Goal: Communication & Community: Answer question/provide support

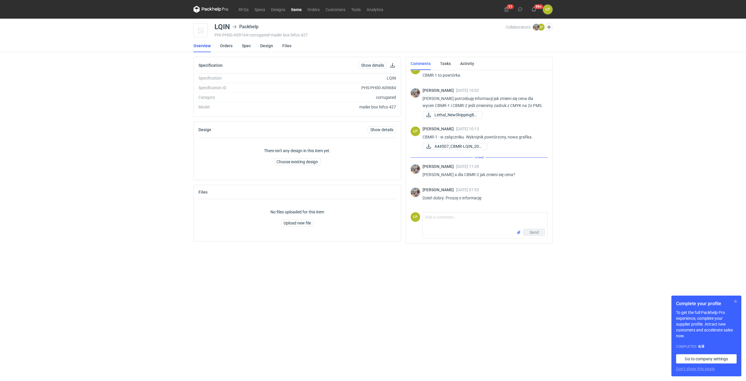
click at [733, 301] on button "button" at bounding box center [735, 301] width 7 height 7
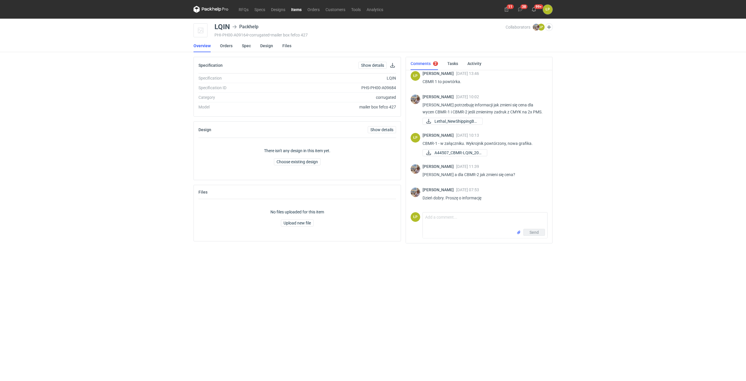
click at [600, 166] on div "RFQs Specs Designs Items Orders Customers Tools Analytics 11 38 99+ ŁP Łukasz P…" at bounding box center [373, 190] width 746 height 381
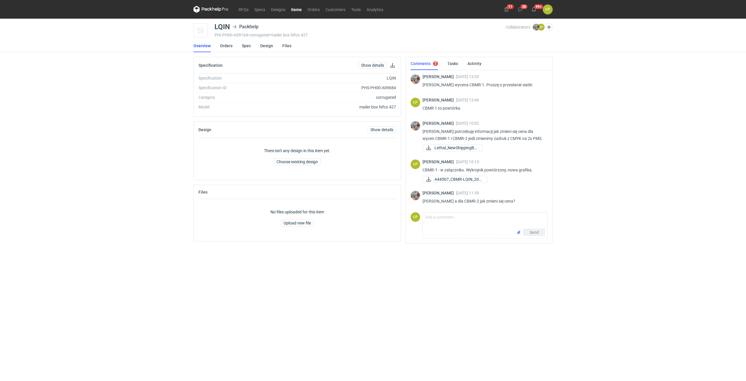
click at [468, 84] on p "Panie Łukaszu wycena CBMR-1. Proszę o przesłanie siatki" at bounding box center [482, 84] width 120 height 7
copy p "CBMR"
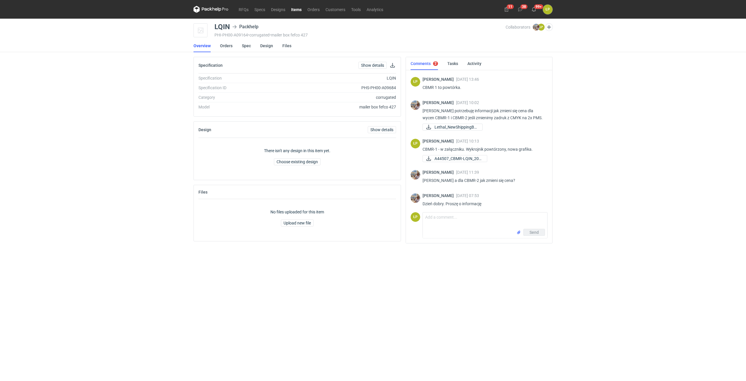
scroll to position [27, 0]
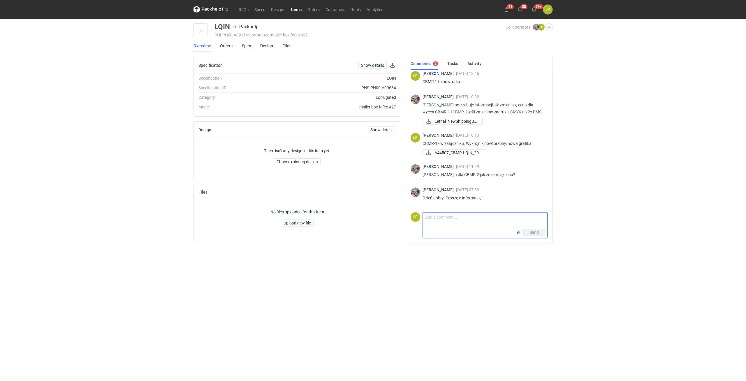
click at [484, 221] on textarea "Comment message" at bounding box center [485, 220] width 124 height 16
drag, startPoint x: 481, startPoint y: 225, endPoint x: 473, endPoint y: 217, distance: 11.5
click at [473, 217] on textarea "Dzień dobry, przepraszam, spróbuje uporządkować tę wycene. Pierwotna wycena CMB…" at bounding box center [485, 220] width 124 height 16
click at [480, 225] on textarea "Dzień dobry, przepraszam, spróbuje uporządkować tę wycene. Pierwotna wycena CMB…" at bounding box center [485, 220] width 124 height 16
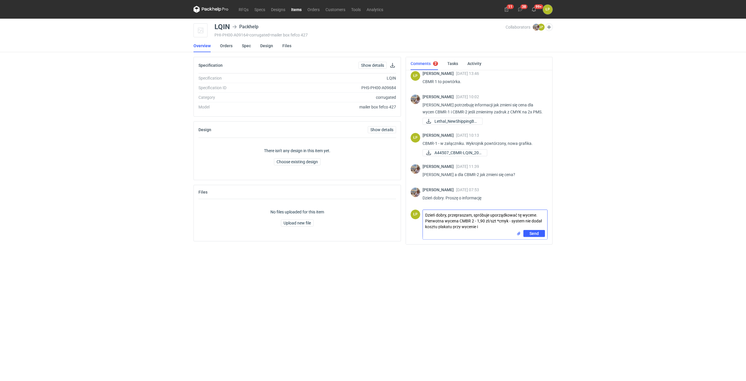
click at [478, 228] on textarea "Dzień dobry, przepraszam, spróbuje uporządkować tę wycene. Pierwotna wycena CMB…" at bounding box center [485, 220] width 124 height 20
drag, startPoint x: 536, startPoint y: 227, endPoint x: 540, endPoint y: 225, distance: 4.4
click at [537, 226] on textarea "Dzień dobry, przepraszam, spróbuje uporządkować tę wycene. Pierwotna wycena CMB…" at bounding box center [485, 220] width 124 height 20
click at [542, 225] on textarea "Dzień dobry, przepraszam, spróbuje uporządkować tę wycene. Pierwotna wycena CMB…" at bounding box center [485, 220] width 124 height 20
type textarea "Dzień dobry, przepraszam, spróbuje uporządkować tę wycene. Pierwotna wycena CMB…"
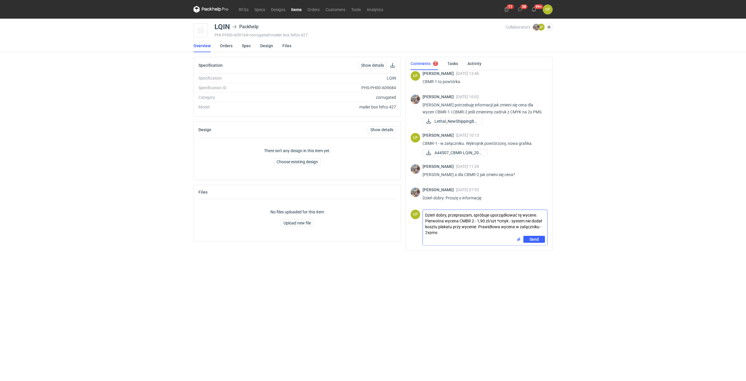
click at [519, 237] on input "file" at bounding box center [518, 239] width 5 height 6
click at [527, 251] on button "Send" at bounding box center [534, 252] width 22 height 7
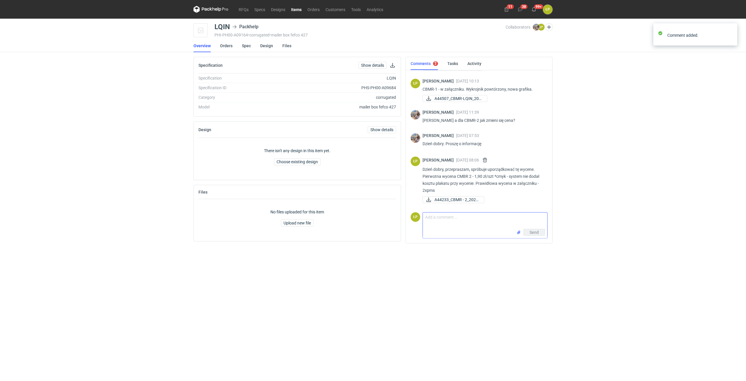
scroll to position [81, 0]
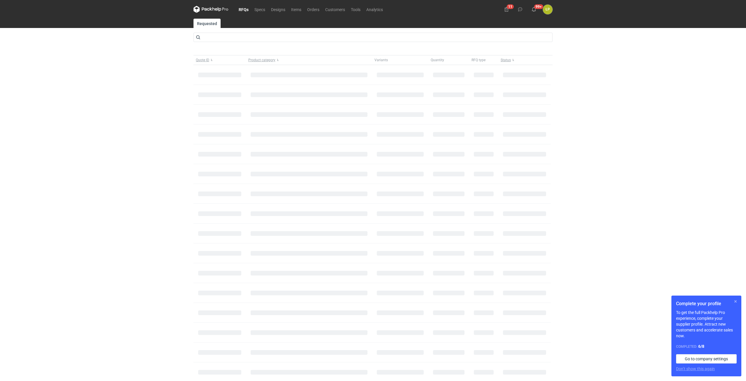
click at [733, 302] on button "button" at bounding box center [735, 301] width 7 height 7
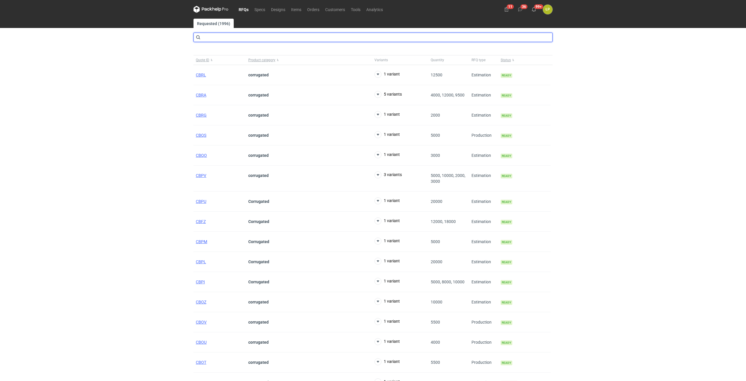
click at [258, 39] on input "text" at bounding box center [372, 37] width 359 height 9
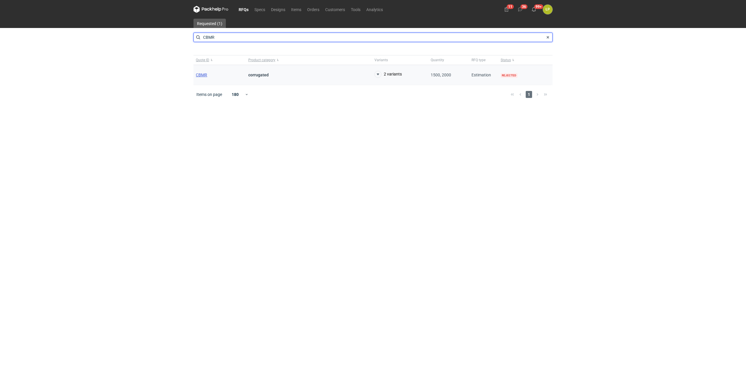
type input "CBMR"
click at [203, 75] on span "CBMR" at bounding box center [201, 75] width 11 height 5
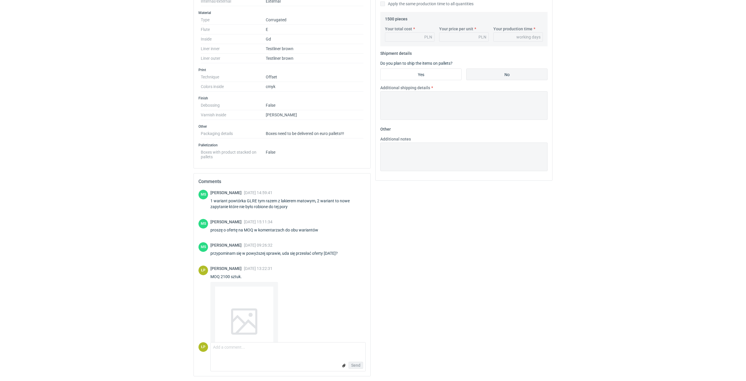
click at [247, 199] on div "1 wariant powtórka GLRE tym razem z lakierem matowym, 2 wariant to nowe zapytan…" at bounding box center [287, 204] width 155 height 12
copy div "GLRE"
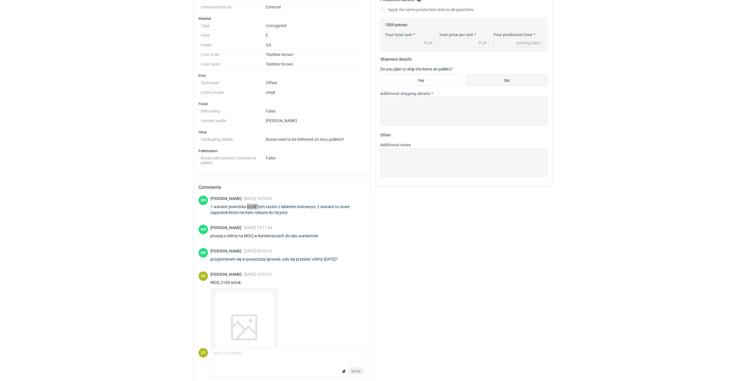
scroll to position [191, 0]
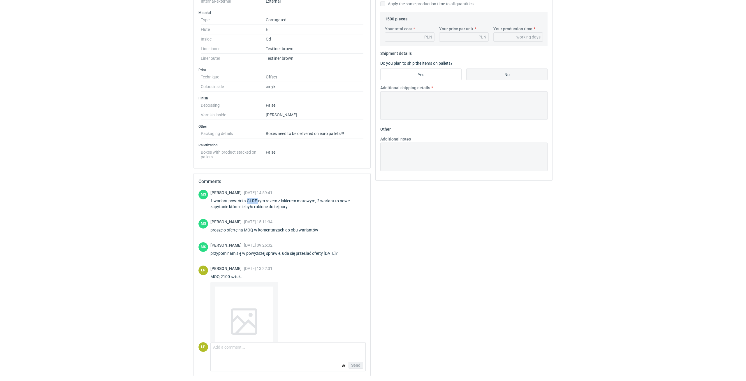
click at [249, 294] on div at bounding box center [244, 321] width 58 height 70
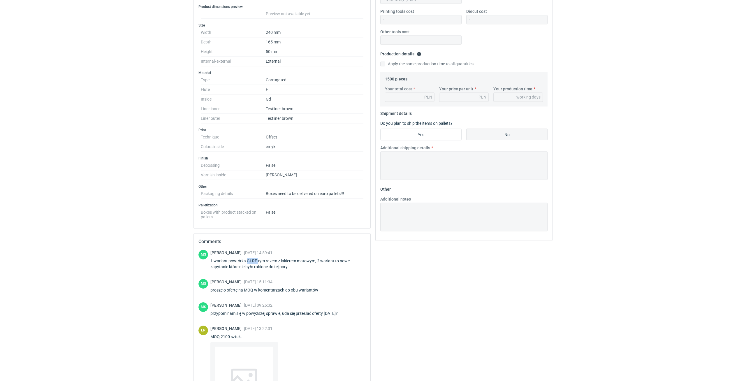
scroll to position [0, 0]
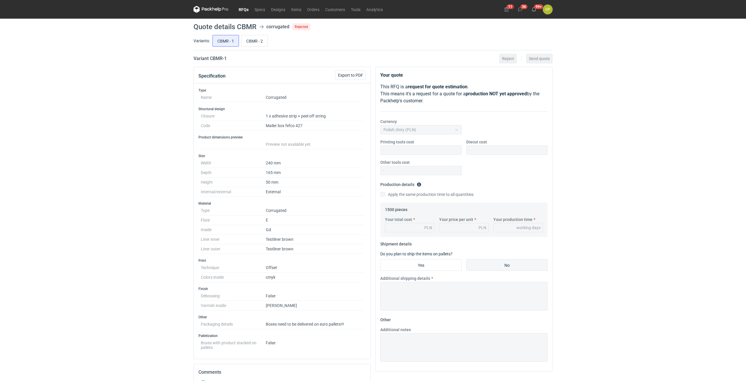
click at [258, 48] on div "Variants: CBMR - 1 CBMR - 2" at bounding box center [372, 42] width 359 height 17
click at [257, 43] on input "CBMR - 2" at bounding box center [255, 40] width 26 height 11
radio input "true"
click at [220, 38] on input "CBMR - 1" at bounding box center [226, 40] width 26 height 11
radio input "true"
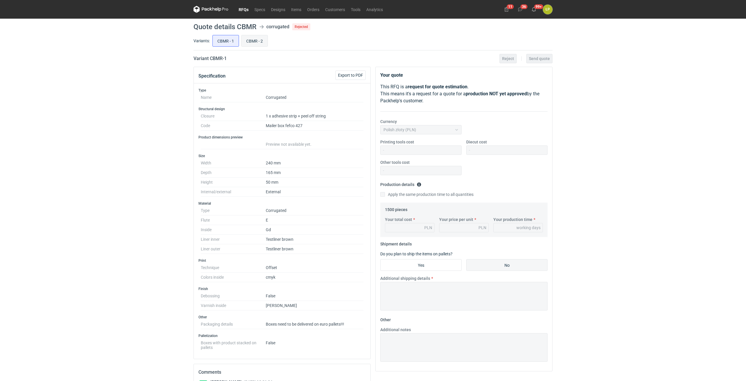
click at [260, 43] on input "CBMR - 2" at bounding box center [255, 40] width 26 height 11
radio input "true"
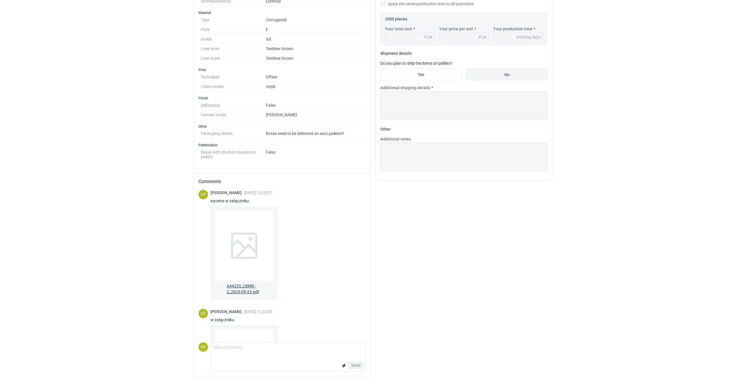
click at [238, 256] on div at bounding box center [244, 246] width 58 height 70
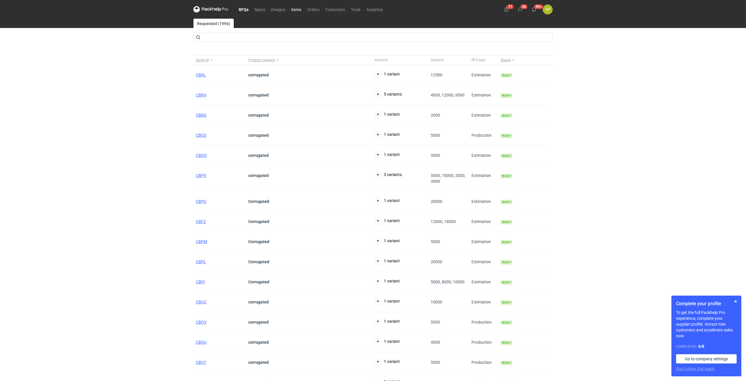
click at [295, 9] on link "Items" at bounding box center [296, 9] width 16 height 7
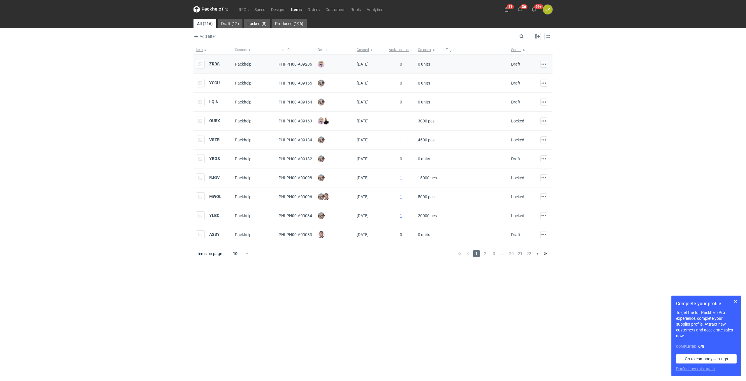
click at [216, 64] on strong "ZRBS" at bounding box center [214, 63] width 10 height 5
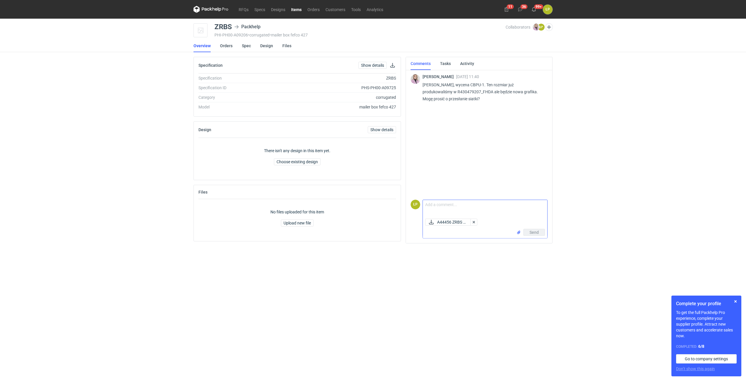
click at [468, 207] on textarea "Comment message" at bounding box center [485, 208] width 124 height 16
type textarea "Dzień dobry, w załączniku."
click at [525, 230] on button "Send" at bounding box center [534, 232] width 22 height 7
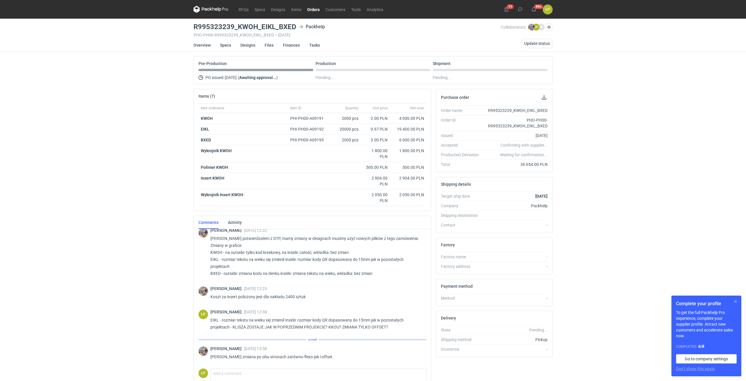
click at [734, 301] on button "button" at bounding box center [735, 301] width 7 height 7
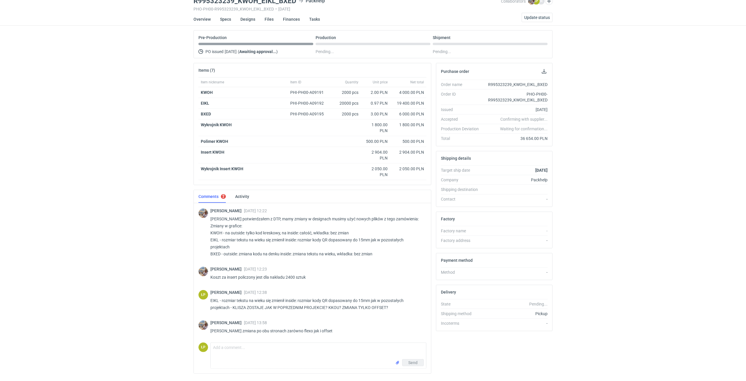
scroll to position [42, 0]
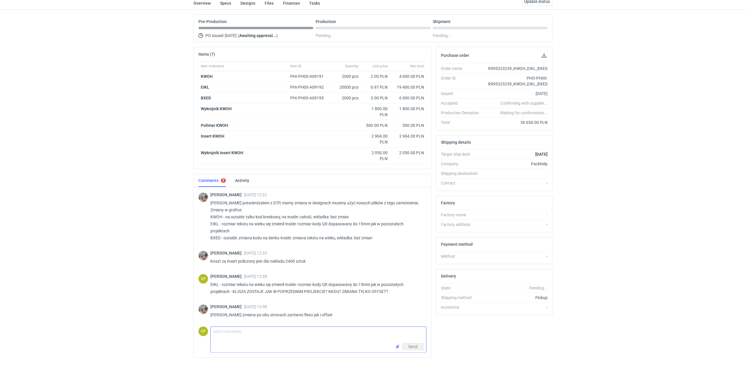
click at [297, 337] on textarea "Comment message" at bounding box center [318, 335] width 215 height 16
drag, startPoint x: 251, startPoint y: 331, endPoint x: 246, endPoint y: 331, distance: 5.5
click at [246, 331] on textarea "ok, nowy polimer 800 zł" at bounding box center [318, 335] width 215 height 16
click at [280, 334] on textarea "ok, nowy polimer 700 zł" at bounding box center [318, 335] width 215 height 16
type textarea "ok, nowy polimer 700 zł"
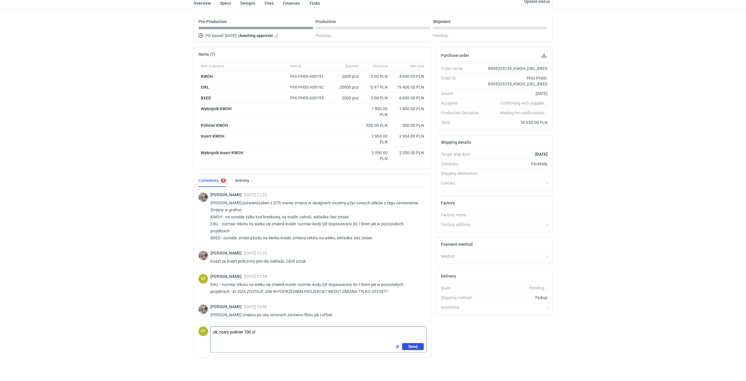
click at [409, 347] on span "Send" at bounding box center [412, 346] width 9 height 4
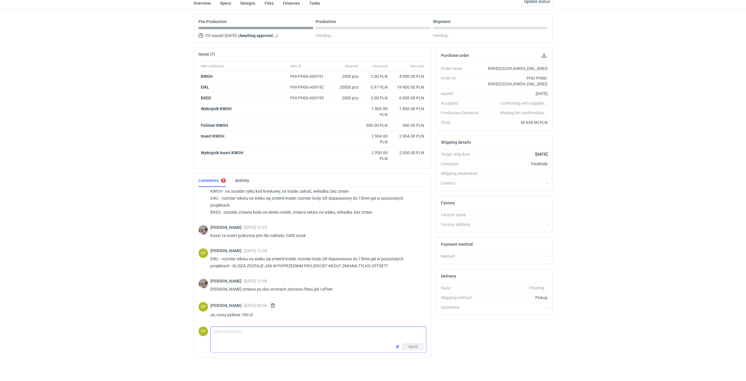
click at [249, 332] on textarea "Comment message" at bounding box center [318, 335] width 215 height 16
click at [255, 331] on textarea "Comment message" at bounding box center [318, 335] width 215 height 16
type textarea "przesyłam do projekty do grafika."
click at [418, 350] on button "Send" at bounding box center [413, 346] width 22 height 7
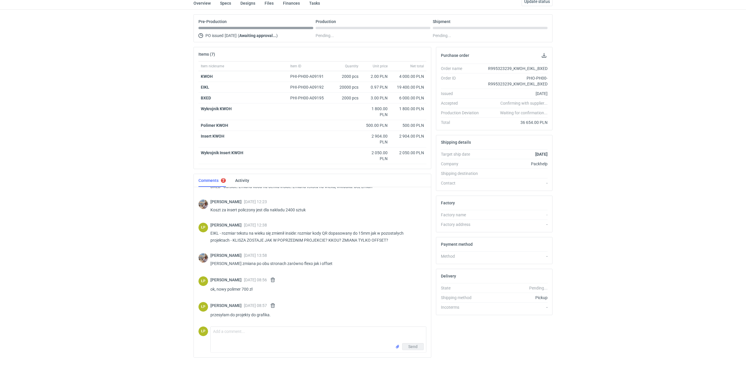
click at [624, 202] on div "RFQs Specs Designs Items Orders Customers Tools Analytics 11 36 99+ ŁP Łukasz P…" at bounding box center [373, 148] width 746 height 381
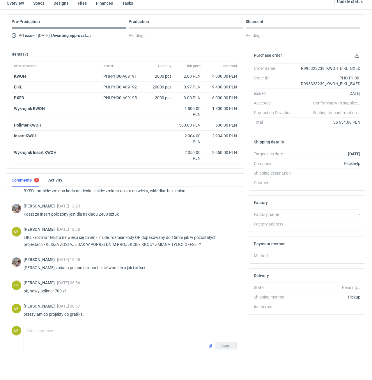
scroll to position [0, 0]
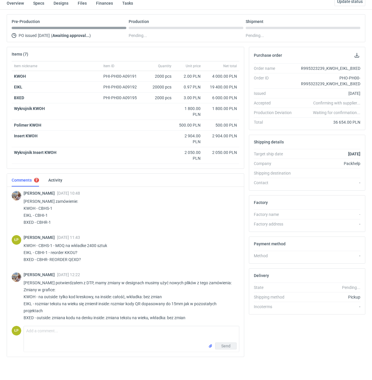
click at [42, 215] on p "Panie Łukaszu zamówienie: KWOH - CBHS-1 EIKL - CBHI-1 BXED - CBHR-1" at bounding box center [129, 212] width 211 height 28
copy p "CBHI"
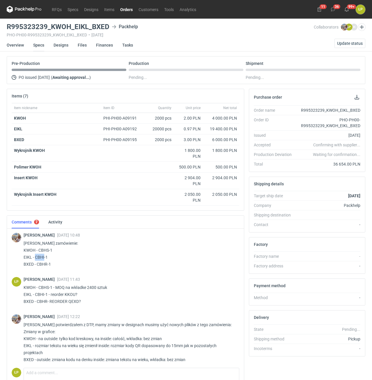
click at [39, 46] on link "Specs" at bounding box center [38, 45] width 11 height 13
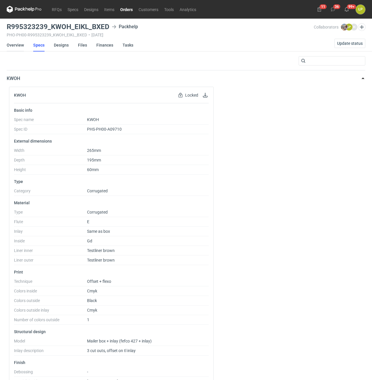
click at [19, 43] on link "Overview" at bounding box center [15, 45] width 17 height 13
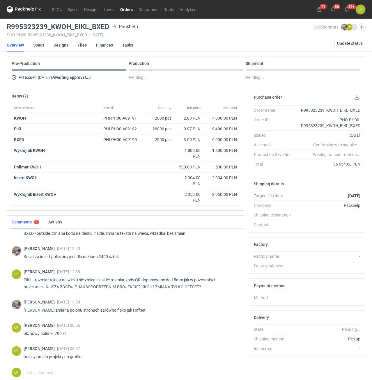
scroll to position [127, 0]
click at [84, 33] on div "PHO-PH00-R995323239_KWOH_EIKL_BXED • 01/10/2025" at bounding box center [160, 35] width 307 height 5
drag, startPoint x: 87, startPoint y: 28, endPoint x: 5, endPoint y: 27, distance: 81.9
click at [7, 27] on h3 "R995323239_KWOH_EIKL_BXED" at bounding box center [58, 26] width 103 height 7
copy h3 "R995323239_KWOH_EIKL"
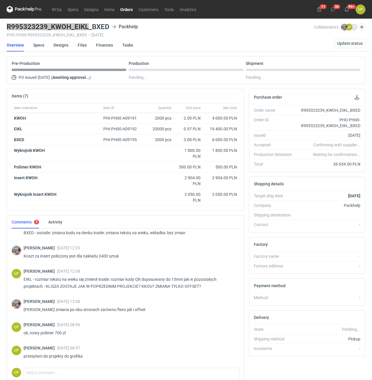
scroll to position [42, 0]
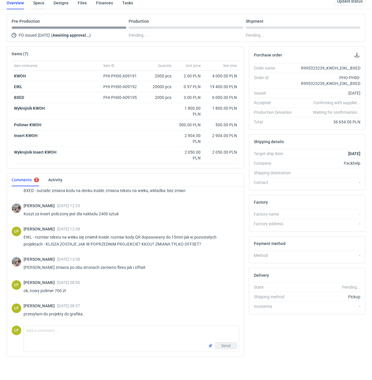
click at [43, 2] on link "Specs" at bounding box center [38, 3] width 11 height 13
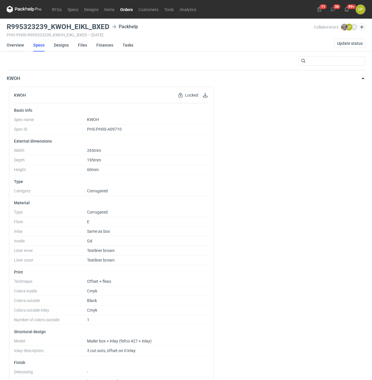
click at [15, 48] on link "Overview" at bounding box center [15, 45] width 17 height 13
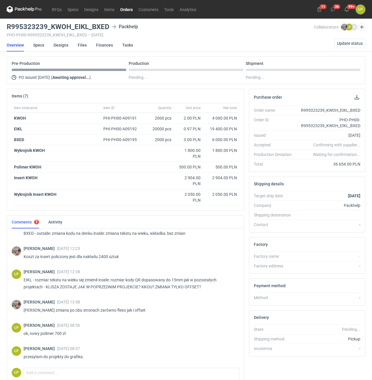
scroll to position [127, 0]
click at [68, 49] on link "Designs" at bounding box center [61, 45] width 15 height 13
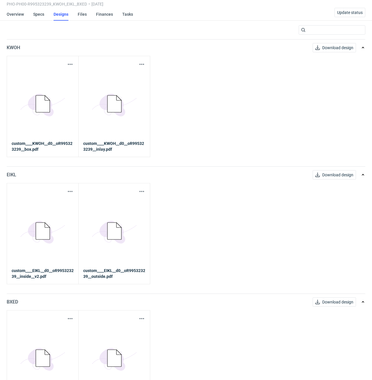
scroll to position [50, 0]
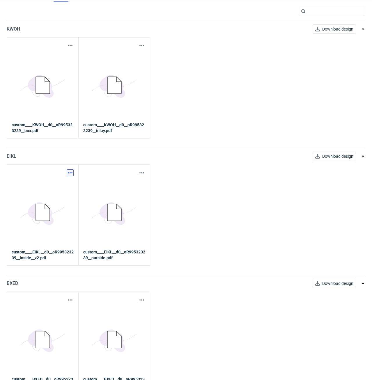
click at [72, 174] on button "button" at bounding box center [70, 173] width 7 height 7
click at [67, 184] on link "Download design part" at bounding box center [45, 185] width 54 height 9
click at [142, 171] on button "button" at bounding box center [141, 173] width 7 height 7
click at [133, 183] on link "Download design part" at bounding box center [116, 185] width 54 height 9
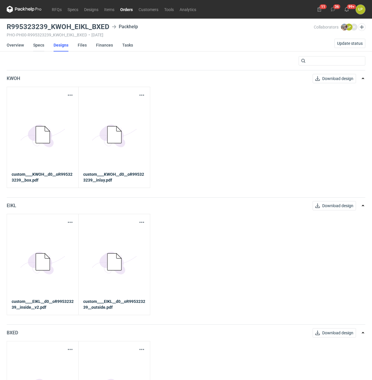
click at [41, 47] on link "Specs" at bounding box center [38, 45] width 11 height 13
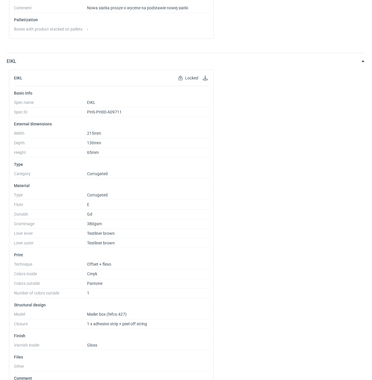
scroll to position [446, 0]
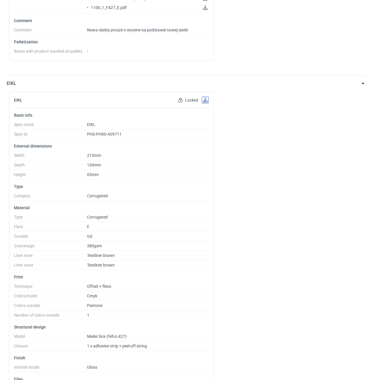
click at [206, 100] on button "button" at bounding box center [205, 100] width 7 height 7
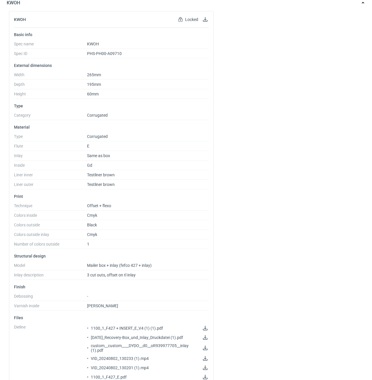
scroll to position [0, 0]
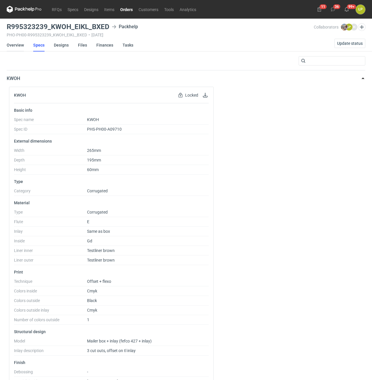
click at [20, 47] on link "Overview" at bounding box center [15, 45] width 17 height 13
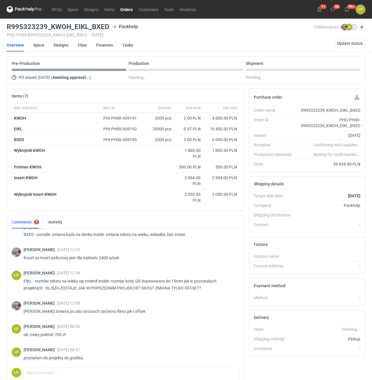
scroll to position [127, 0]
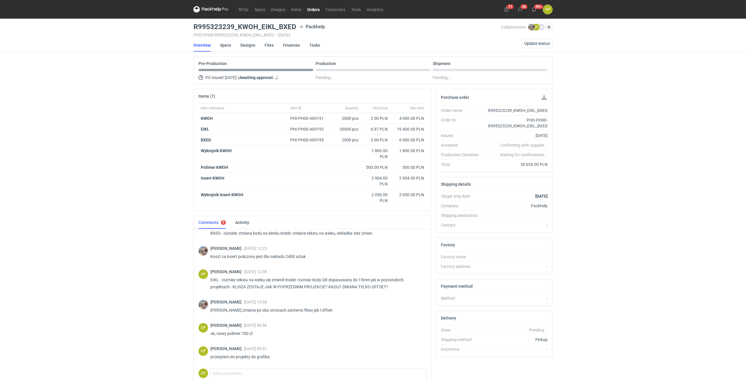
click at [631, 226] on div "RFQs Specs Designs Items Orders Customers Tools Analytics 11 36 99+ ŁP Łukasz P…" at bounding box center [373, 190] width 746 height 381
click at [629, 225] on div "RFQs Specs Designs Items Orders Customers Tools Analytics 11 36 99+ ŁP Łukasz P…" at bounding box center [373, 190] width 746 height 381
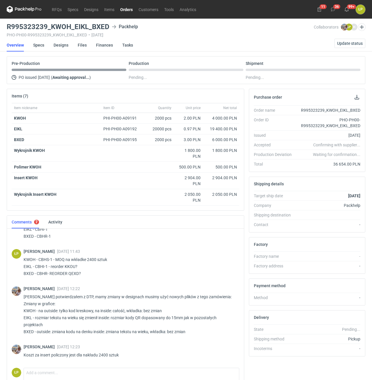
scroll to position [0, 0]
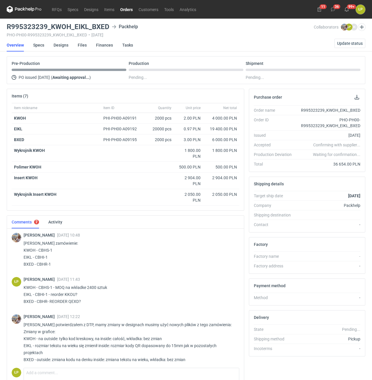
click at [42, 265] on p "Panie Łukaszu zamówienie: KWOH - CBHS-1 EIKL - CBHI-1 BXED - CBHR-1" at bounding box center [129, 254] width 211 height 28
copy p "CBHR"
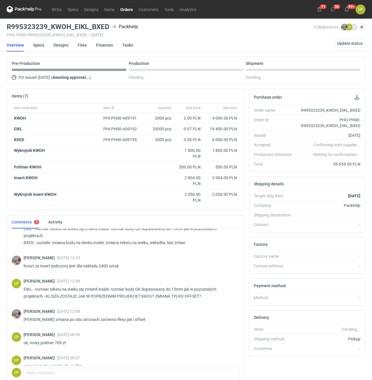
scroll to position [127, 0]
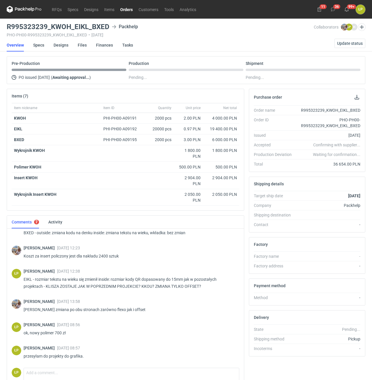
click at [119, 327] on div "Łukasz Postawa 03 Oct 2025 08:56" at bounding box center [129, 325] width 211 height 5
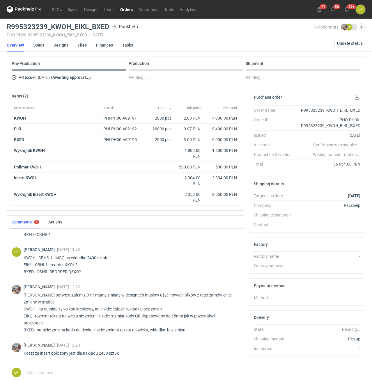
scroll to position [28, 0]
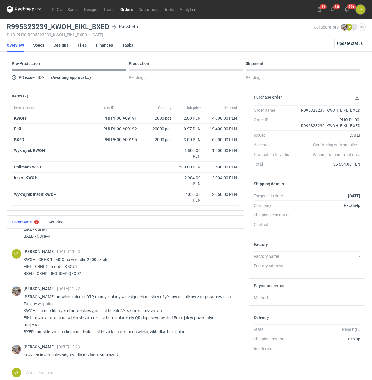
click at [30, 273] on p "KWOH - CBHS-1 - MOQ na wkładke 2400 sztuk EIKL - CBHI-1 - reorder KKOU? BXED - …" at bounding box center [129, 266] width 211 height 21
copy p "BXED"
click at [45, 29] on h3 "R995323239_KWOH_EIKL_BXED" at bounding box center [58, 26] width 103 height 7
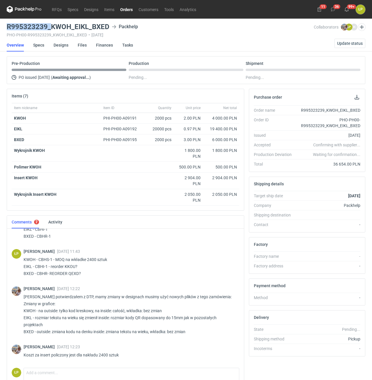
drag, startPoint x: 50, startPoint y: 28, endPoint x: 7, endPoint y: 29, distance: 43.4
click at [7, 29] on h3 "R995323239_KWOH_EIKL_BXED" at bounding box center [58, 26] width 103 height 7
copy h3 "R995323239_"
click at [41, 46] on link "Specs" at bounding box center [38, 45] width 11 height 13
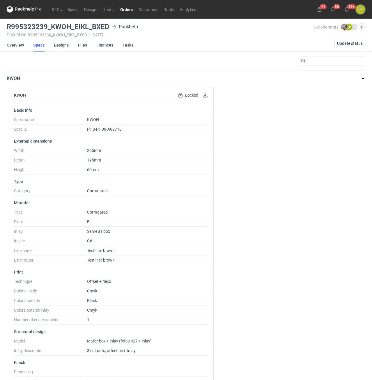
click at [19, 45] on link "Overview" at bounding box center [15, 45] width 17 height 13
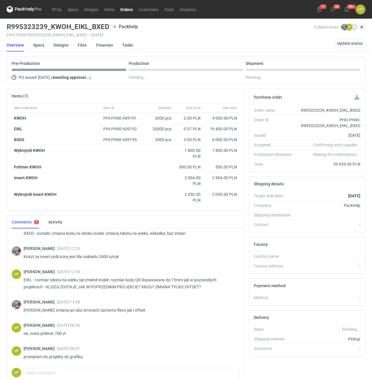
scroll to position [127, 0]
click at [44, 29] on h3 "R995323239_KWOH_EIKL_BXED" at bounding box center [58, 26] width 103 height 7
drag, startPoint x: 51, startPoint y: 27, endPoint x: 8, endPoint y: 27, distance: 43.1
click at [8, 27] on h3 "R995323239_KWOH_EIKL_BXED" at bounding box center [58, 26] width 103 height 7
copy h3 "R995323239_"
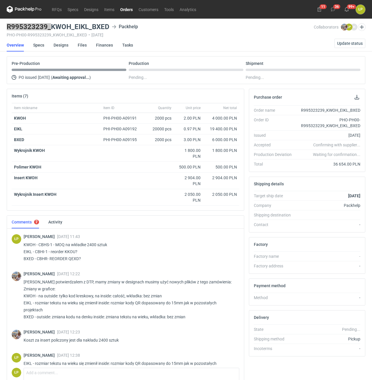
scroll to position [28, 0]
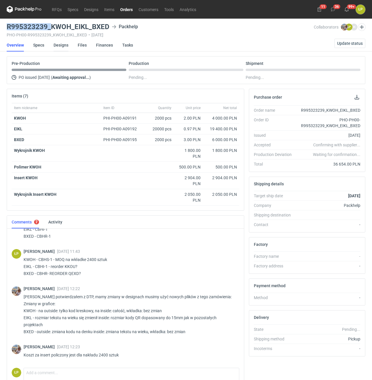
click at [64, 48] on link "Designs" at bounding box center [61, 45] width 15 height 13
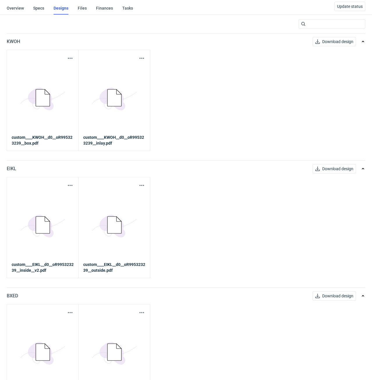
scroll to position [62, 0]
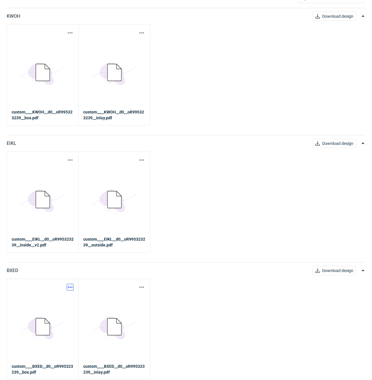
click at [70, 285] on button "button" at bounding box center [70, 287] width 7 height 7
click at [67, 297] on link "Download design part" at bounding box center [45, 300] width 54 height 9
click at [142, 287] on button "button" at bounding box center [141, 287] width 7 height 7
click at [130, 300] on link "Download design part" at bounding box center [116, 300] width 54 height 9
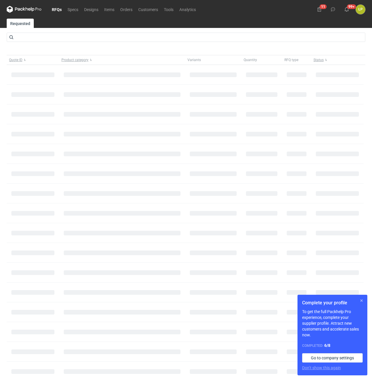
click at [362, 301] on button "button" at bounding box center [361, 300] width 7 height 7
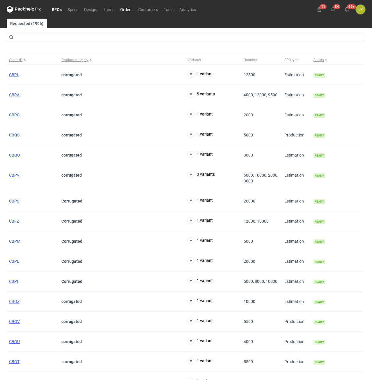
click at [126, 9] on link "Orders" at bounding box center [126, 9] width 18 height 7
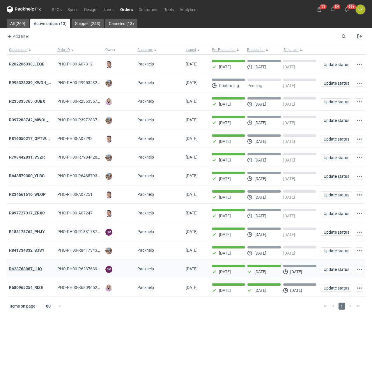
click at [36, 271] on strong "R623763987_ILIQ" at bounding box center [25, 269] width 33 height 5
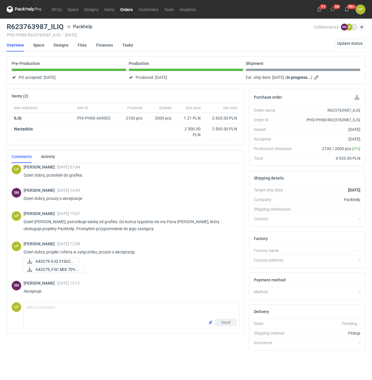
scroll to position [50, 0]
click at [126, 11] on link "Orders" at bounding box center [126, 9] width 18 height 7
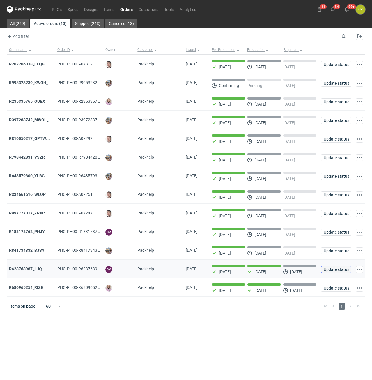
click at [327, 270] on span "Update status" at bounding box center [336, 270] width 25 height 4
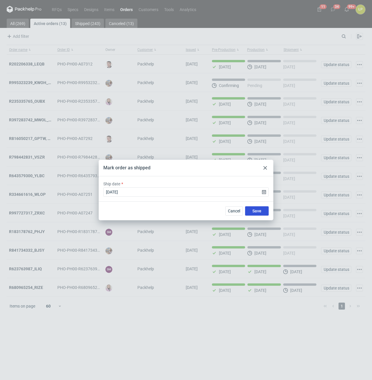
click at [264, 210] on button "Save" at bounding box center [257, 211] width 24 height 9
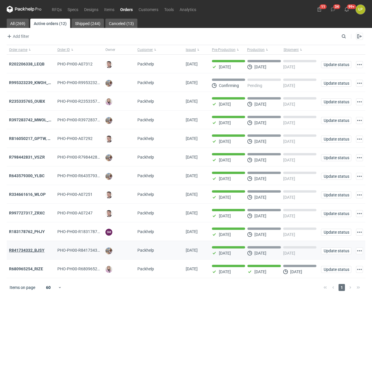
click at [29, 251] on strong "R841734332_BJSY" at bounding box center [27, 250] width 36 height 5
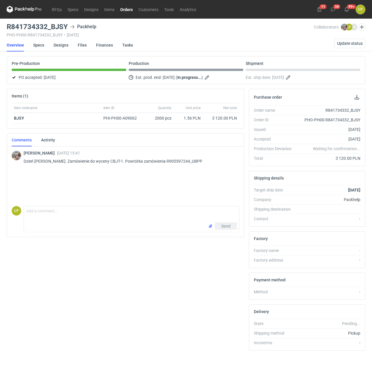
click at [29, 12] on icon at bounding box center [24, 9] width 35 height 7
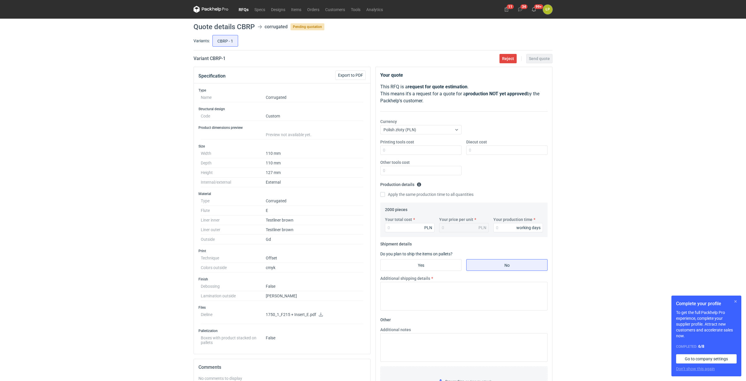
click at [372, 301] on button "button" at bounding box center [735, 301] width 7 height 7
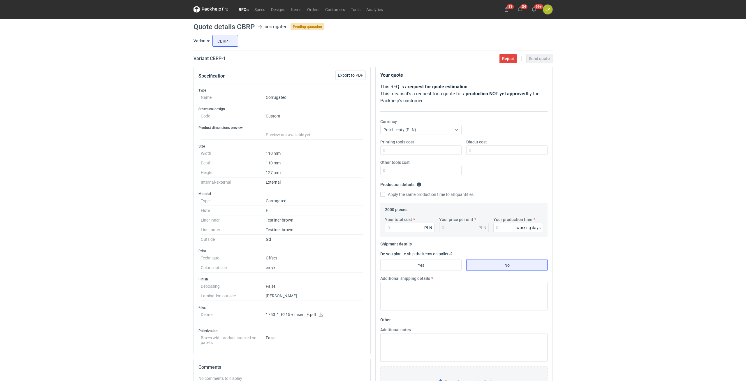
click at [321, 313] on icon at bounding box center [321, 314] width 4 height 4
